Goal: Task Accomplishment & Management: Complete application form

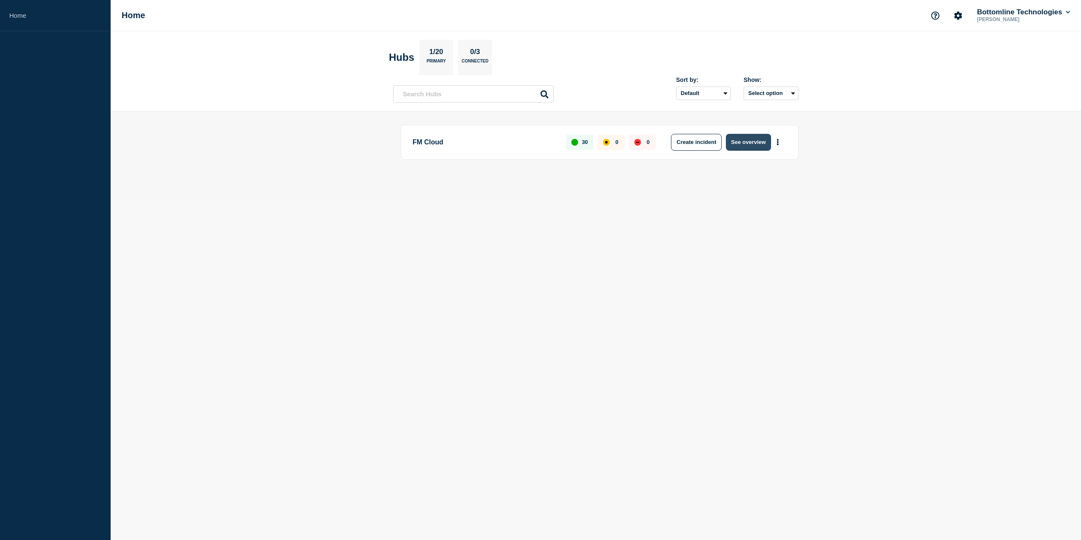
click at [738, 142] on button "See overview" at bounding box center [748, 142] width 45 height 17
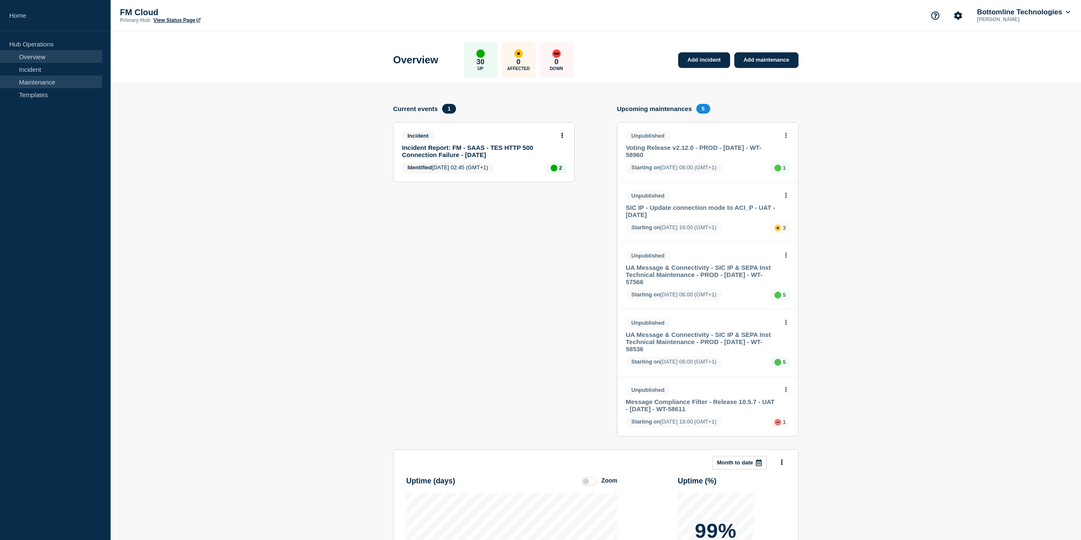
drag, startPoint x: 28, startPoint y: 78, endPoint x: 42, endPoint y: 85, distance: 15.3
click at [29, 78] on link "Maintenance" at bounding box center [51, 82] width 102 height 13
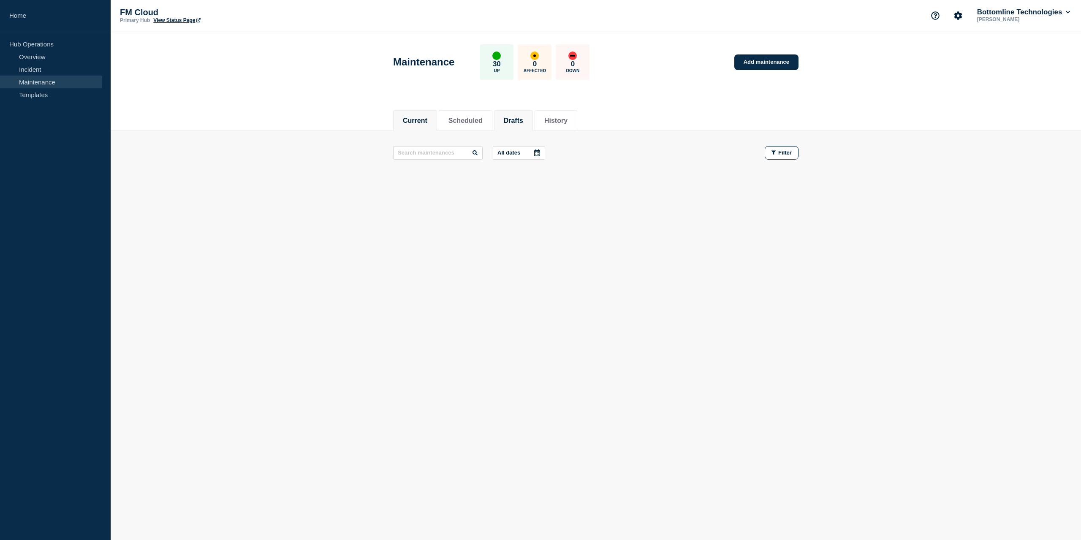
click at [518, 117] on button "Drafts" at bounding box center [513, 121] width 19 height 8
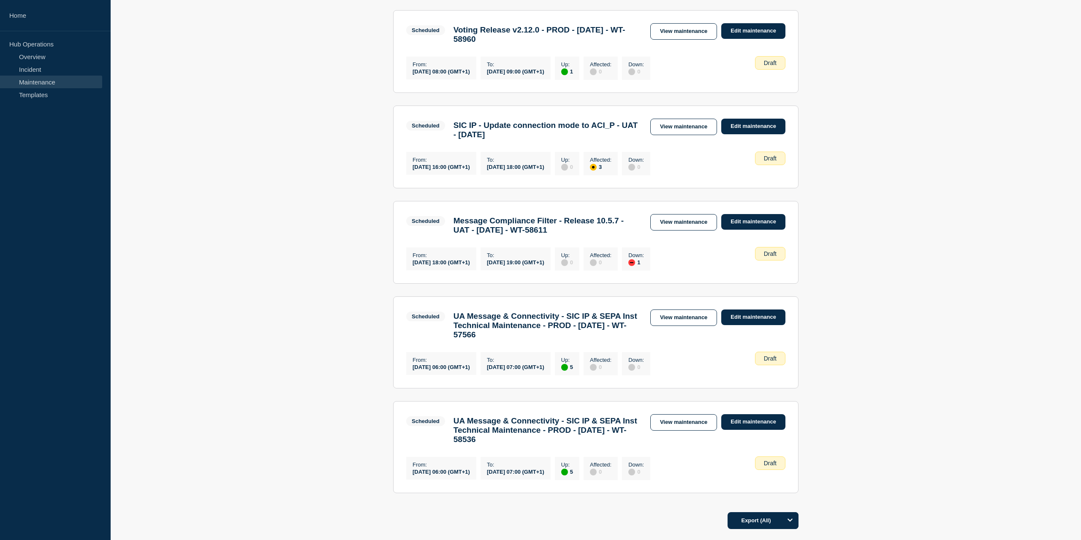
scroll to position [552, 0]
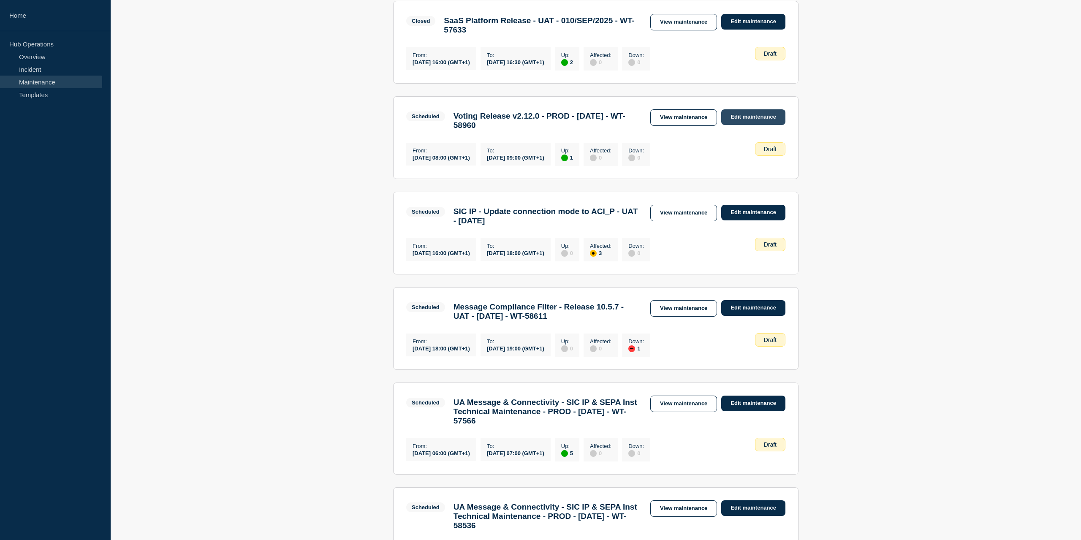
click at [746, 125] on link "Edit maintenance" at bounding box center [754, 117] width 64 height 16
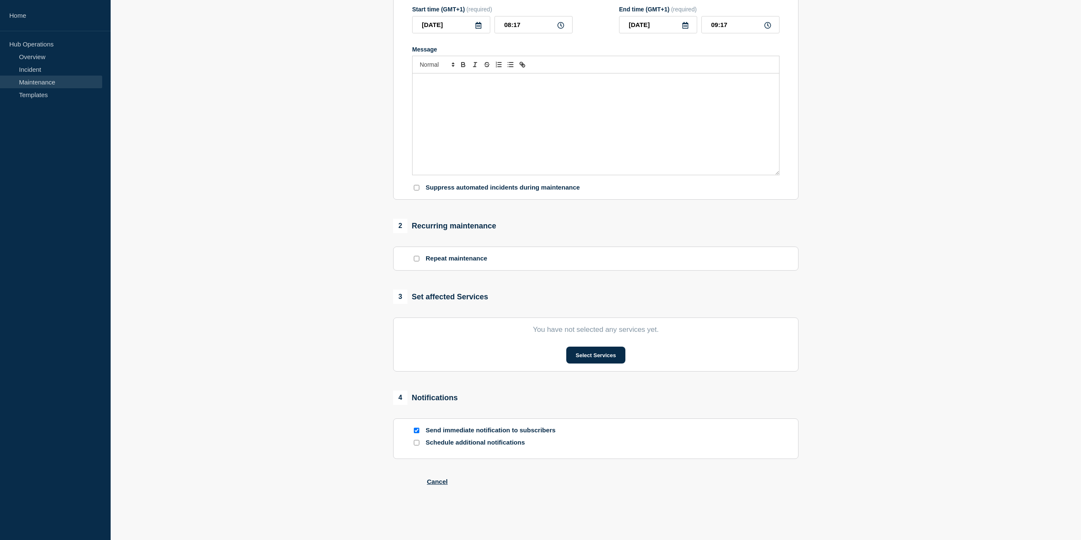
type input "Voting Release v2.12.0 - PROD - [DATE] - WT-58960"
type input "[DATE]"
type input "08:00"
type input "[DATE]"
type input "09:00"
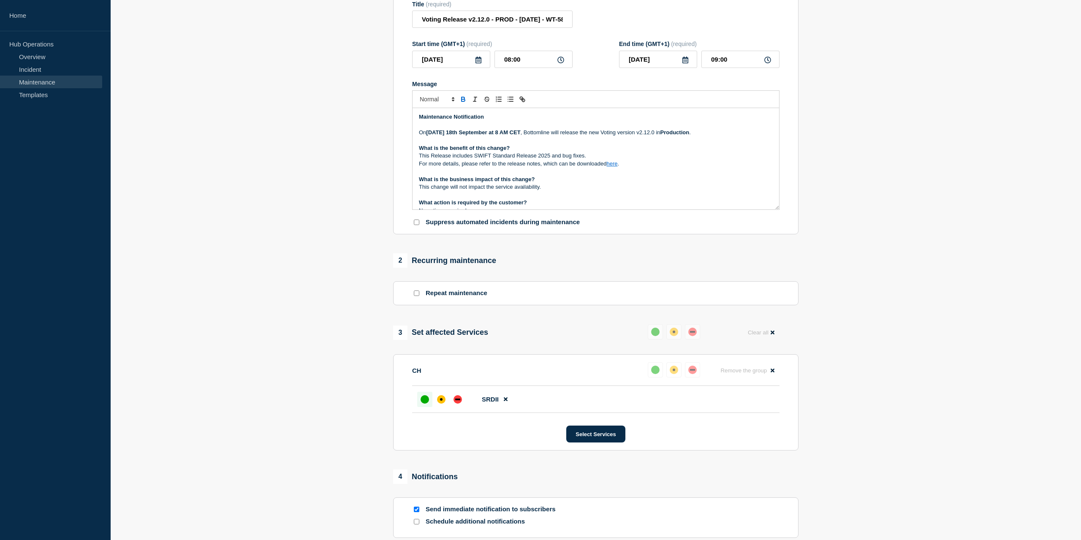
scroll to position [76, 0]
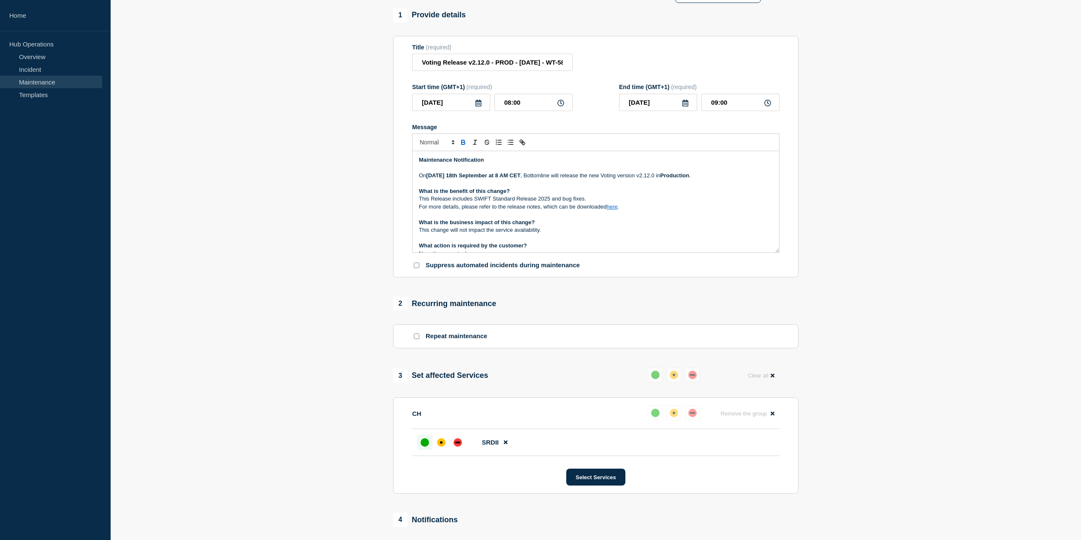
click at [504, 179] on strong "September at 8 AM CET" at bounding box center [490, 175] width 62 height 6
click at [563, 106] on icon at bounding box center [561, 103] width 7 height 7
click at [542, 108] on input "08:00" at bounding box center [534, 102] width 78 height 17
drag, startPoint x: 510, startPoint y: 108, endPoint x: 505, endPoint y: 110, distance: 4.9
click at [505, 110] on input "08:00" at bounding box center [534, 102] width 78 height 17
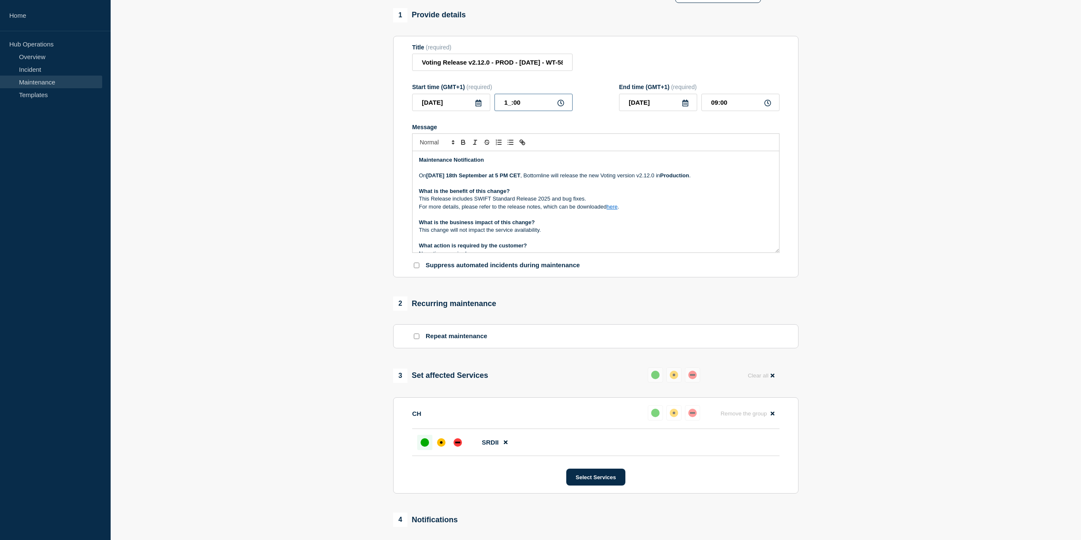
type input "17:00"
drag, startPoint x: 717, startPoint y: 109, endPoint x: 713, endPoint y: 109, distance: 4.7
click at [713, 109] on input "18:00" at bounding box center [741, 102] width 78 height 17
type input "19:00"
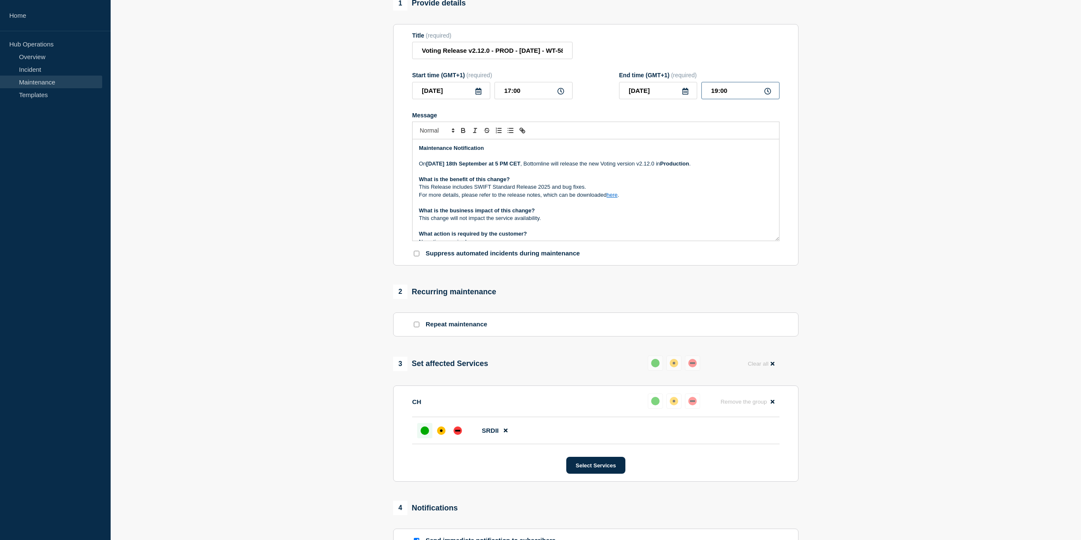
scroll to position [218, 0]
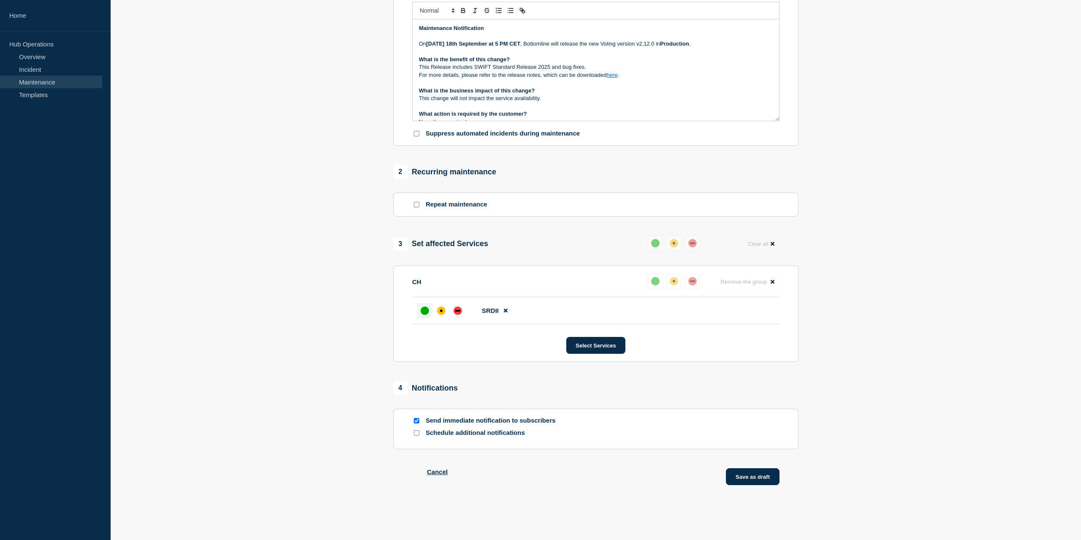
click at [766, 481] on button "Save as draft" at bounding box center [753, 476] width 54 height 17
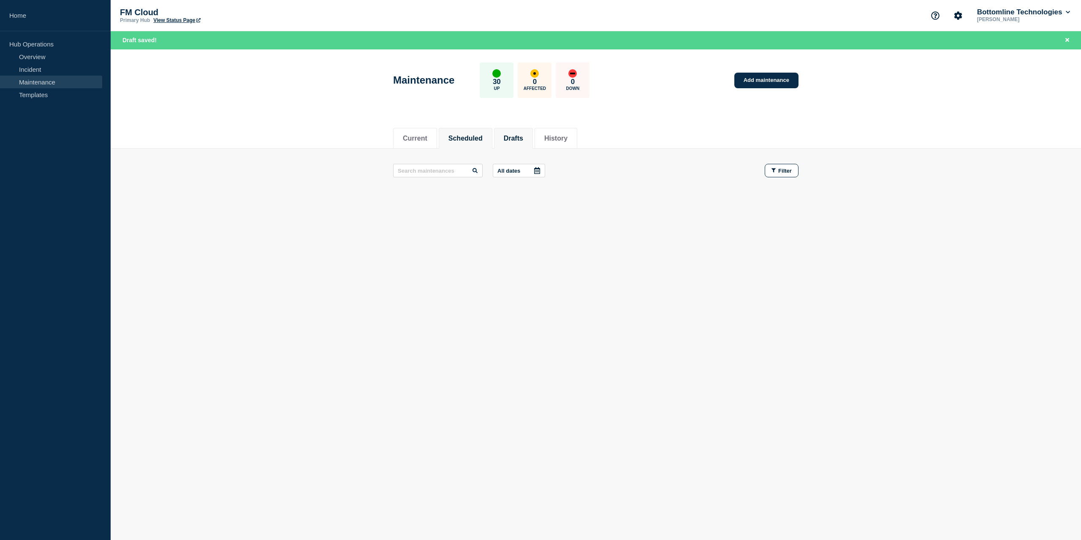
click at [512, 138] on button "Drafts" at bounding box center [513, 139] width 19 height 8
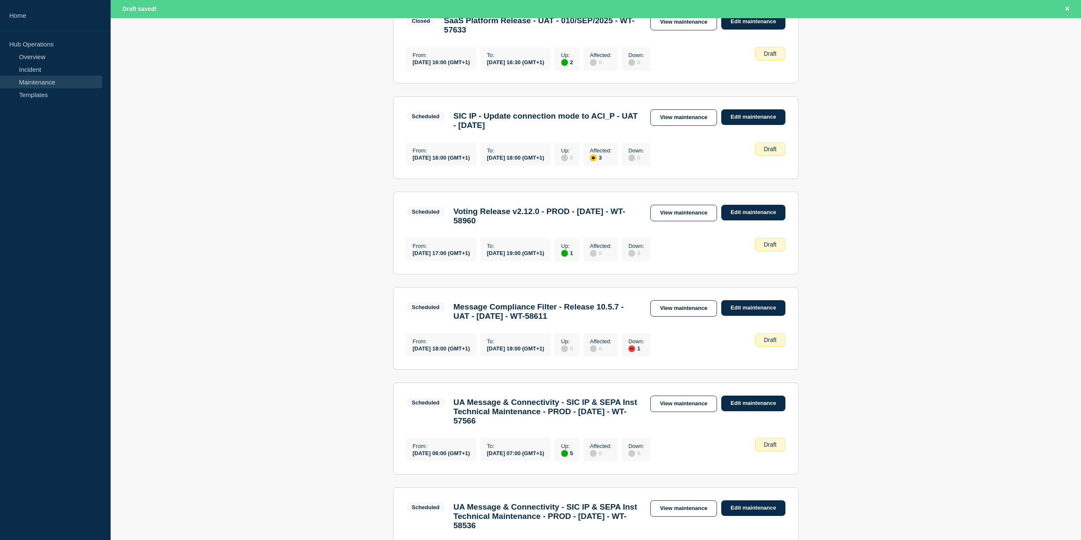
scroll to position [526, 0]
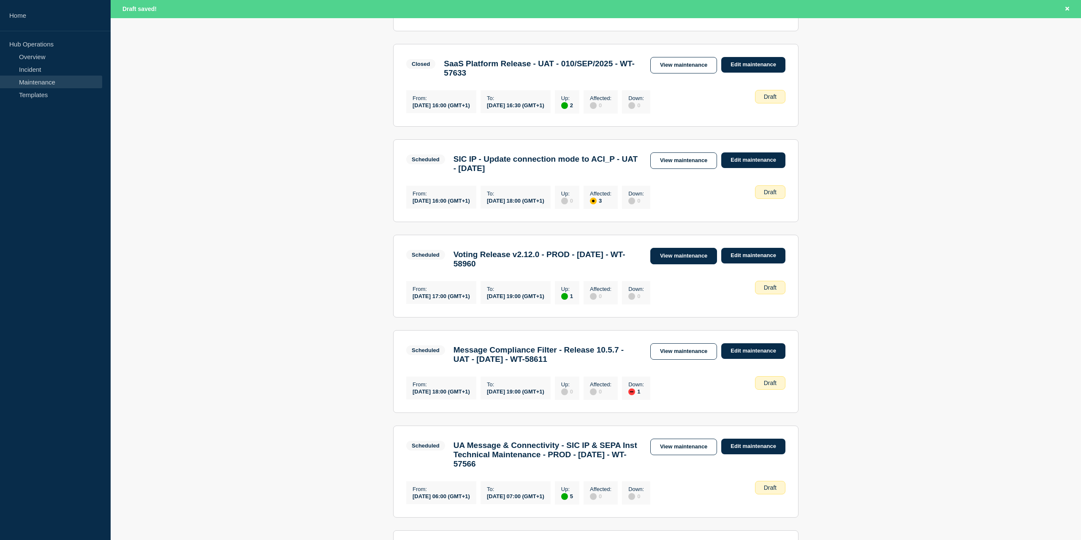
click at [686, 264] on link "View maintenance" at bounding box center [684, 256] width 67 height 16
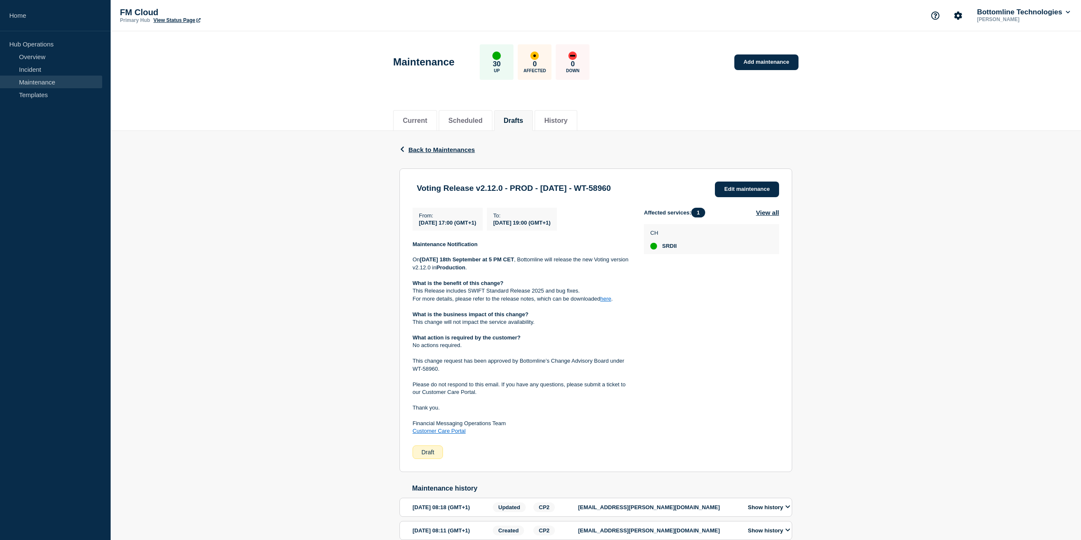
click at [606, 300] on link "here" at bounding box center [605, 299] width 11 height 6
